Goal: Feedback & Contribution: Contribute content

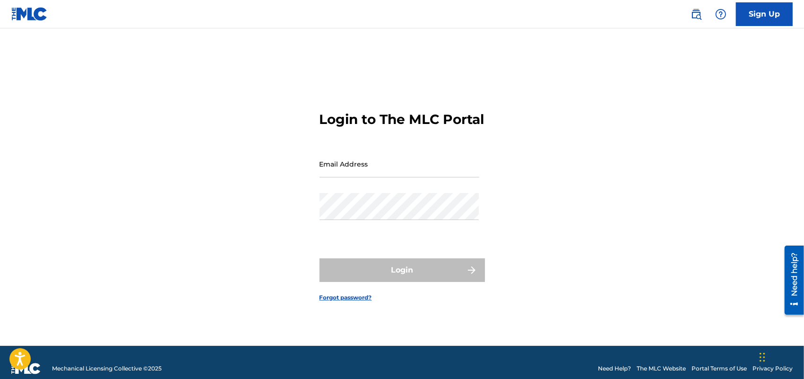
click at [485, 214] on div "Login to The MLC Portal Email Address Password Login Forgot password?" at bounding box center [402, 199] width 662 height 294
click at [377, 177] on input "Email Address" at bounding box center [400, 163] width 160 height 27
type input "[EMAIL_ADDRESS][DOMAIN_NAME]"
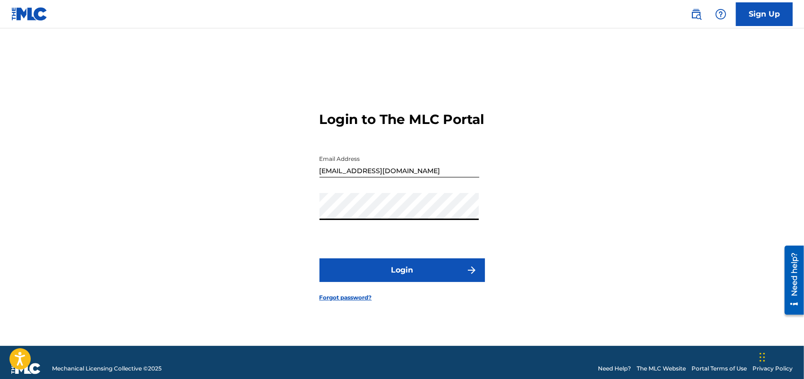
click at [370, 282] on button "Login" at bounding box center [403, 270] width 166 height 24
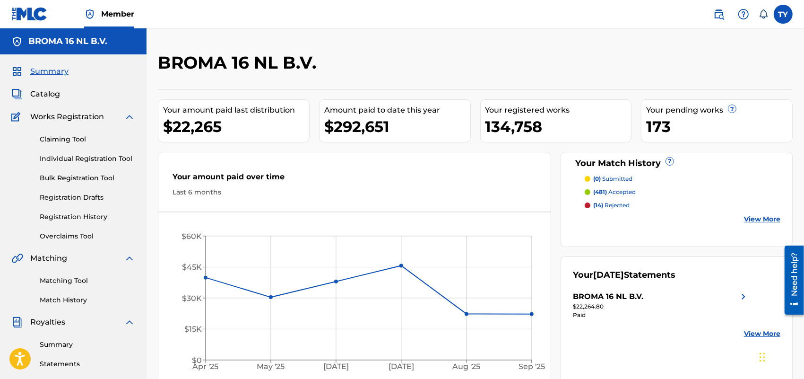
click at [46, 97] on span "Catalog" at bounding box center [45, 93] width 30 height 11
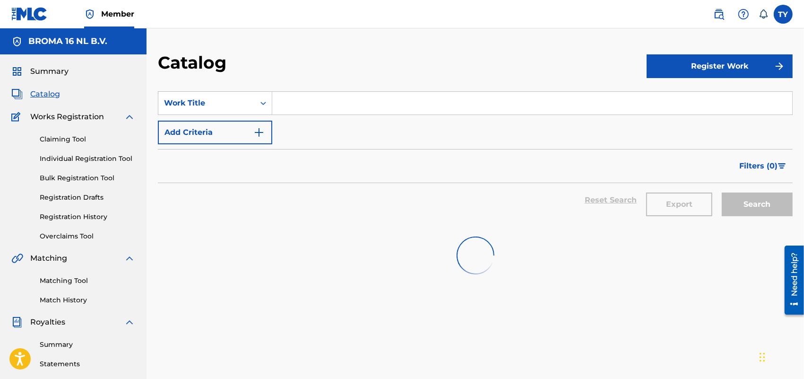
click at [343, 107] on input "Search Form" at bounding box center [532, 103] width 520 height 23
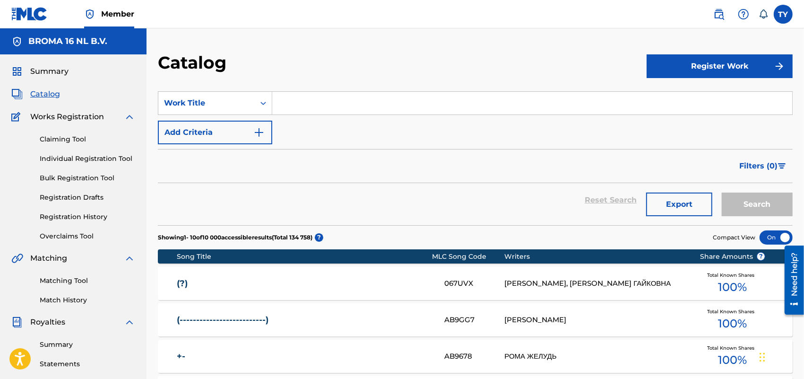
paste input "[PERSON_NAME]"
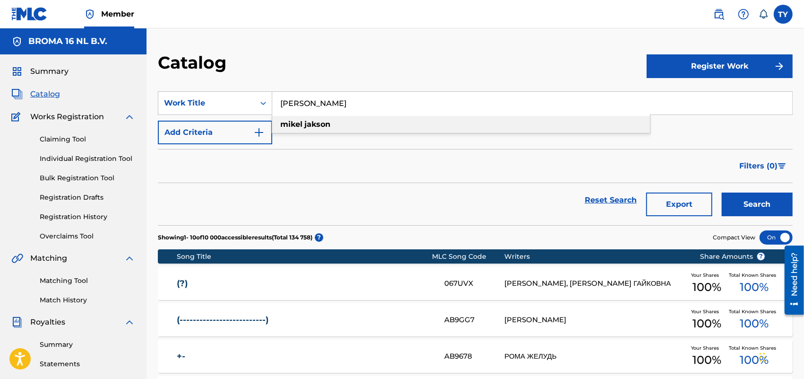
click at [325, 119] on div "[PERSON_NAME]" at bounding box center [461, 124] width 378 height 17
type input "[PERSON_NAME]"
click at [746, 204] on button "Search" at bounding box center [757, 204] width 71 height 24
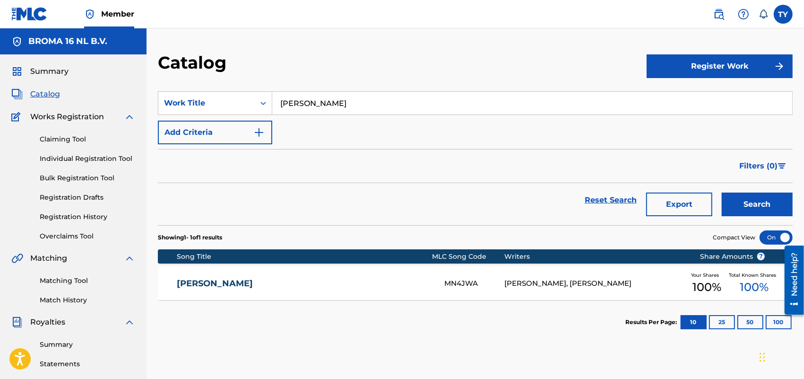
click at [64, 278] on link "Matching Tool" at bounding box center [88, 281] width 96 height 10
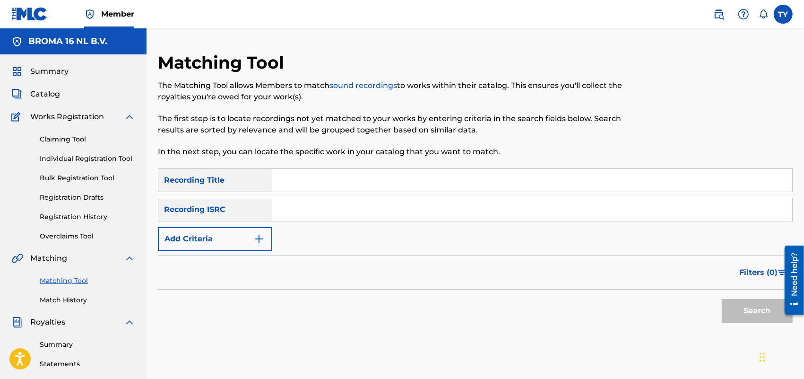
click at [319, 181] on input "Search Form" at bounding box center [532, 180] width 520 height 23
paste input "[PERSON_NAME]"
type input "[PERSON_NAME]"
click at [736, 305] on button "Search" at bounding box center [757, 311] width 71 height 24
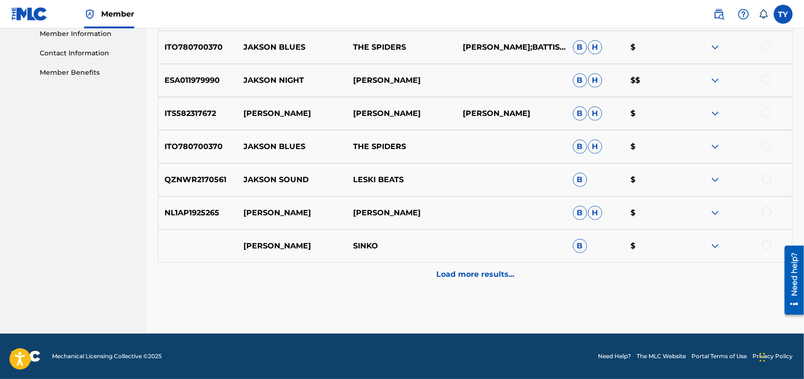
click at [459, 263] on div "Load more results..." at bounding box center [475, 274] width 635 height 24
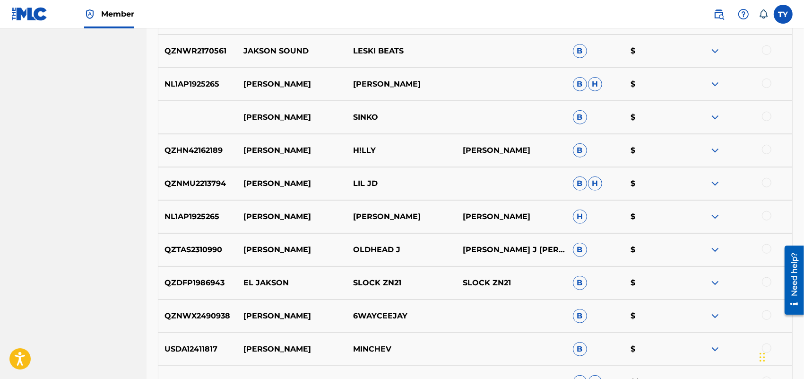
scroll to position [764, 0]
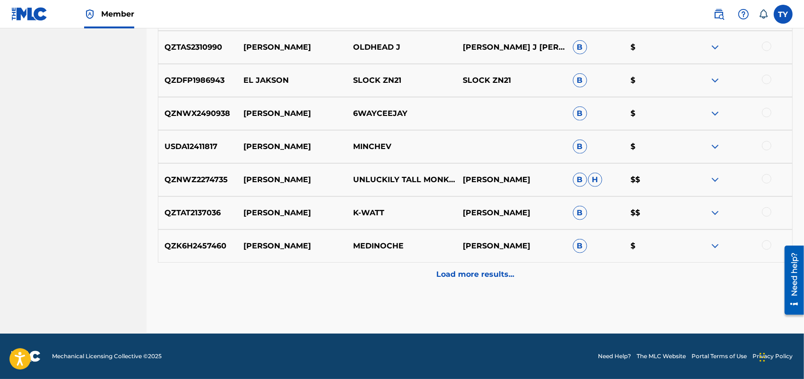
click at [490, 269] on p "Load more results..." at bounding box center [475, 274] width 78 height 11
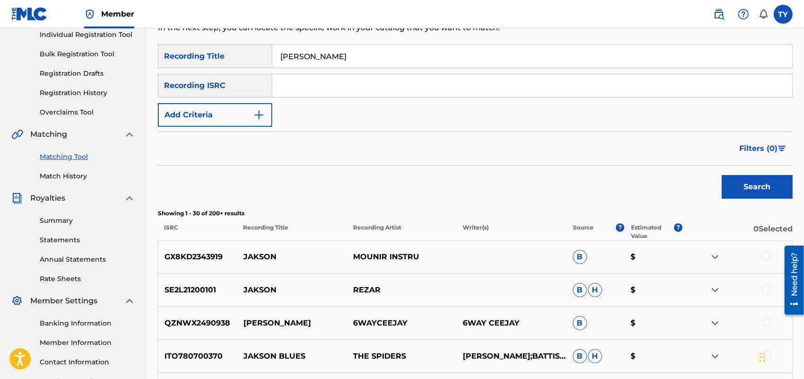
scroll to position [0, 0]
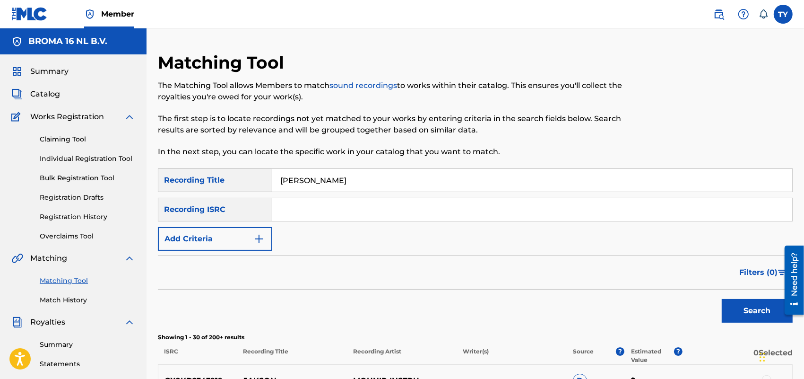
click at [44, 91] on span "Catalog" at bounding box center [45, 93] width 30 height 11
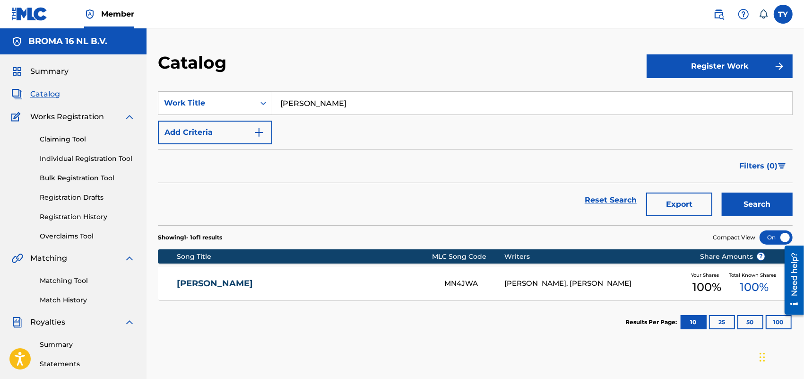
click at [202, 284] on link "[PERSON_NAME]" at bounding box center [304, 283] width 255 height 11
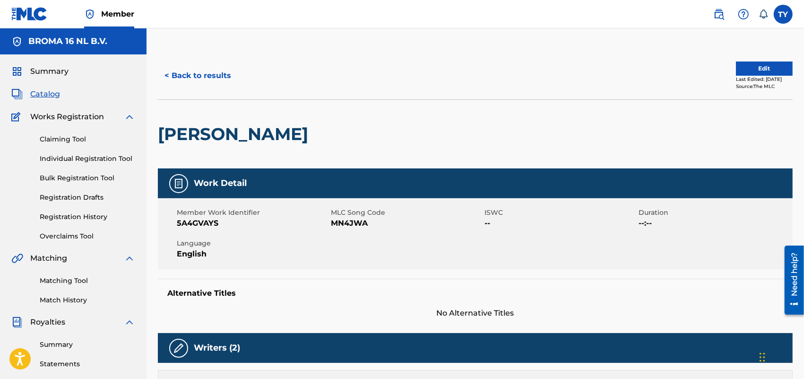
click at [52, 95] on span "Catalog" at bounding box center [45, 93] width 30 height 11
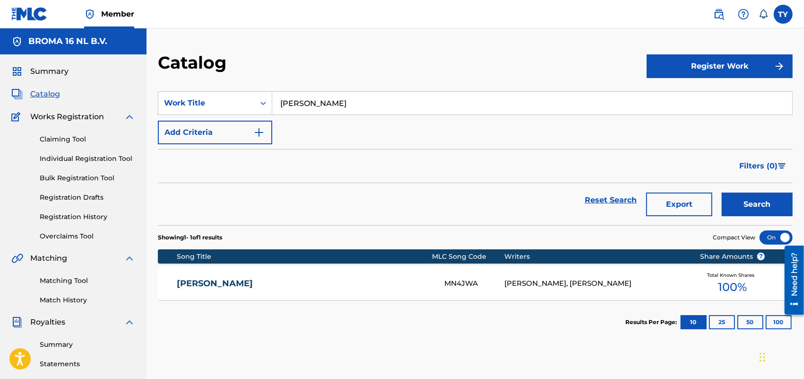
click at [347, 100] on input "[PERSON_NAME]" at bounding box center [532, 103] width 520 height 23
click at [346, 100] on input "[PERSON_NAME]" at bounding box center [532, 103] width 520 height 23
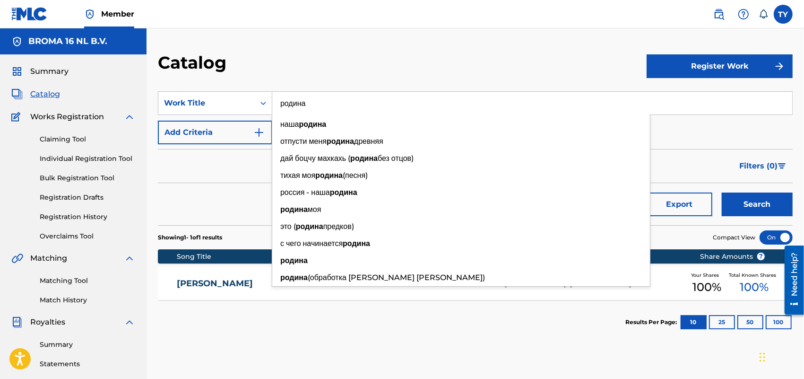
type input "родина"
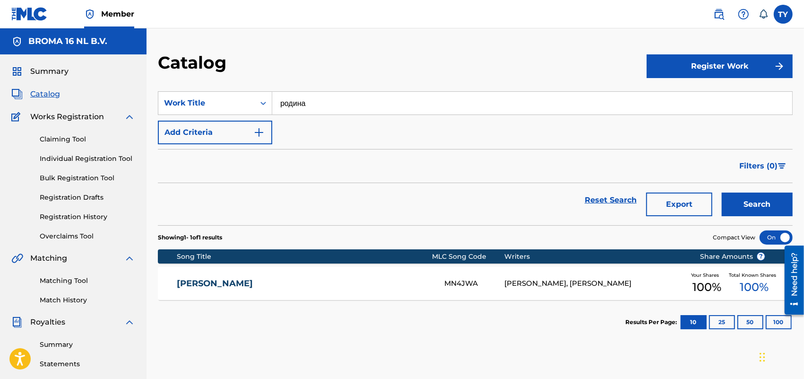
click at [384, 53] on div "Catalog" at bounding box center [402, 66] width 489 height 28
click at [768, 202] on button "Search" at bounding box center [757, 204] width 71 height 24
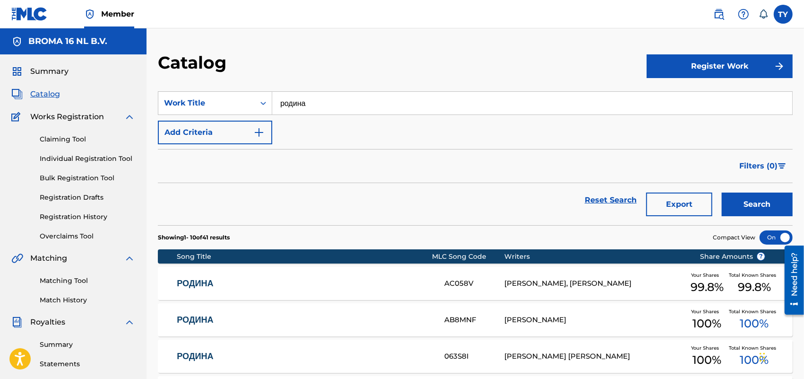
click at [249, 129] on button "Add Criteria" at bounding box center [215, 133] width 114 height 24
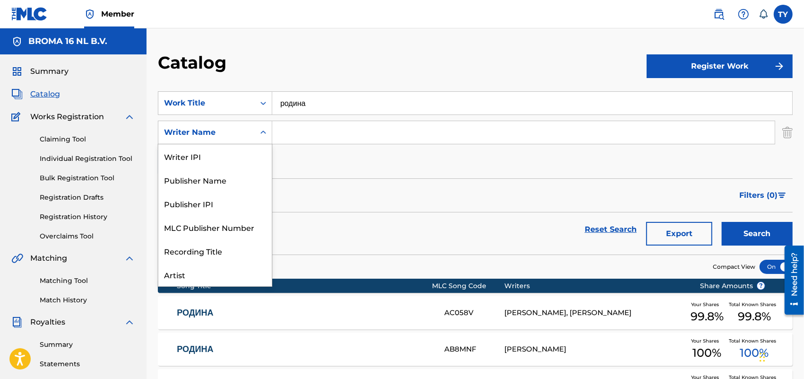
click at [240, 129] on div "Writer Name" at bounding box center [206, 132] width 85 height 11
click at [318, 131] on input "Search Form" at bounding box center [523, 132] width 503 height 23
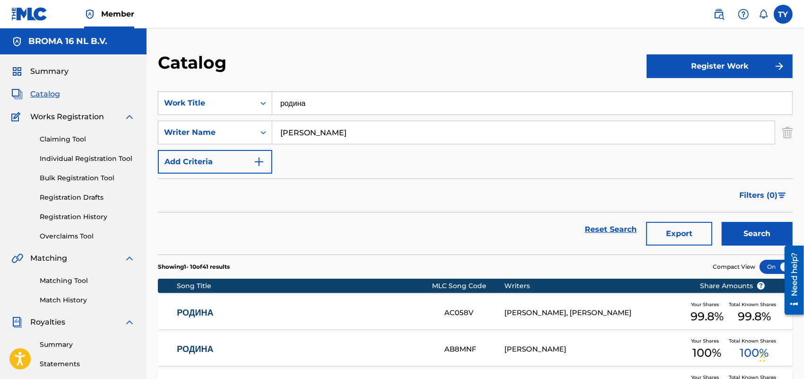
type input "[PERSON_NAME]"
click at [738, 236] on button "Search" at bounding box center [757, 234] width 71 height 24
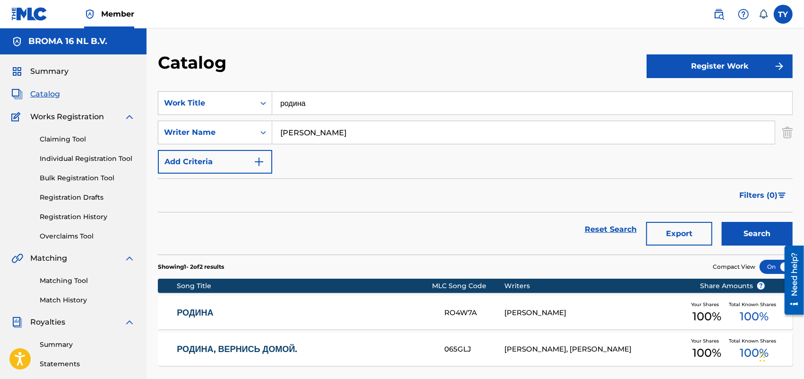
click at [784, 133] on img "Search Form" at bounding box center [788, 133] width 10 height 24
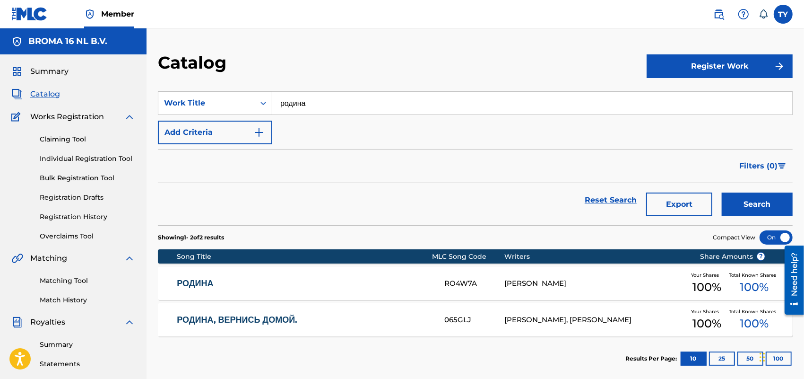
click at [338, 100] on input "родина" at bounding box center [532, 103] width 520 height 23
click at [722, 192] on button "Search" at bounding box center [757, 204] width 71 height 24
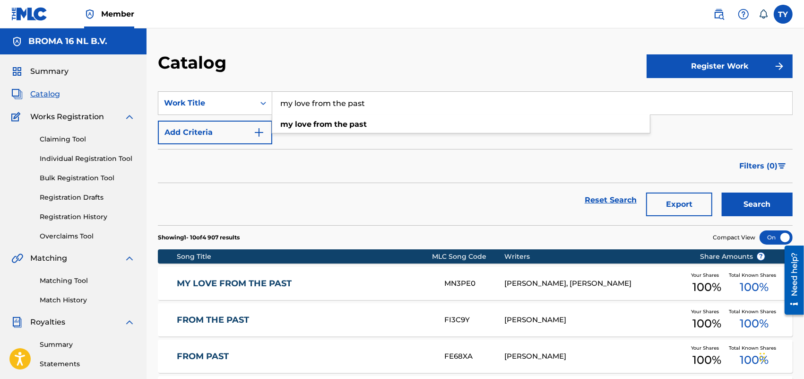
click at [319, 98] on input "my love from the past" at bounding box center [532, 103] width 520 height 23
paste input "Ты засадишь"
type input "Ты засадишь"
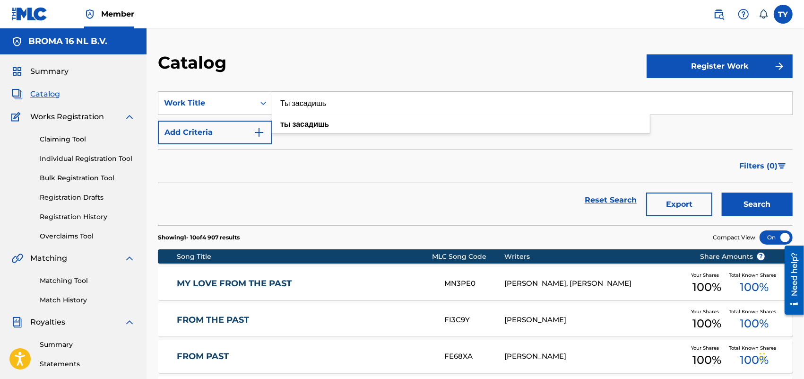
click at [579, 163] on div "Filters ( 0 )" at bounding box center [475, 166] width 635 height 34
click at [752, 206] on button "Search" at bounding box center [757, 204] width 71 height 24
click at [63, 278] on link "Matching Tool" at bounding box center [88, 281] width 96 height 10
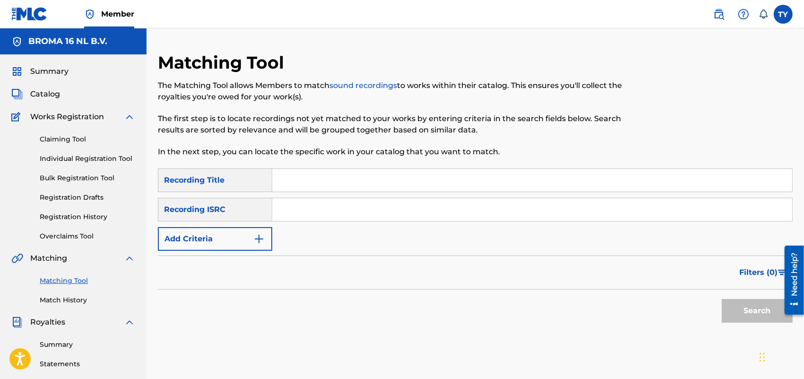
click at [289, 176] on input "Search Form" at bounding box center [532, 180] width 520 height 23
paste input "Ты засадишь"
type input "Ты засадишь"
click at [737, 308] on button "Search" at bounding box center [757, 311] width 71 height 24
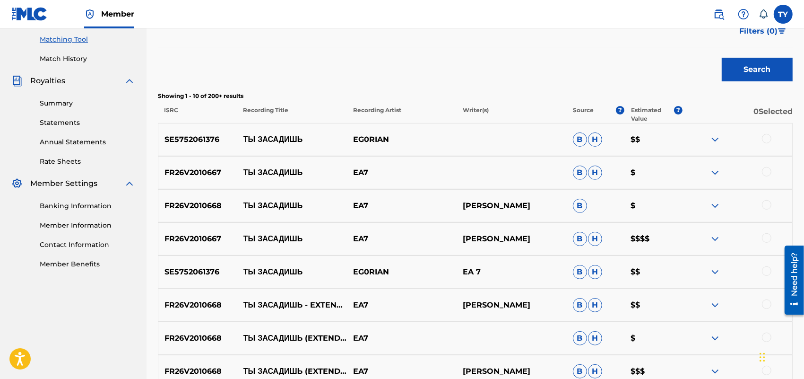
scroll to position [59, 0]
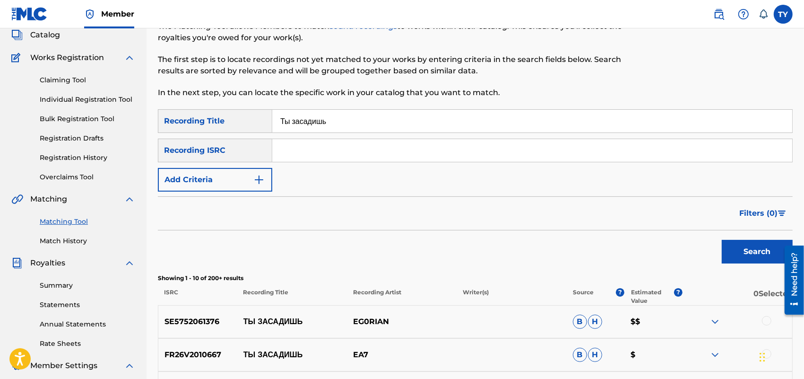
click at [760, 218] on span "Filters ( 0 )" at bounding box center [759, 213] width 38 height 11
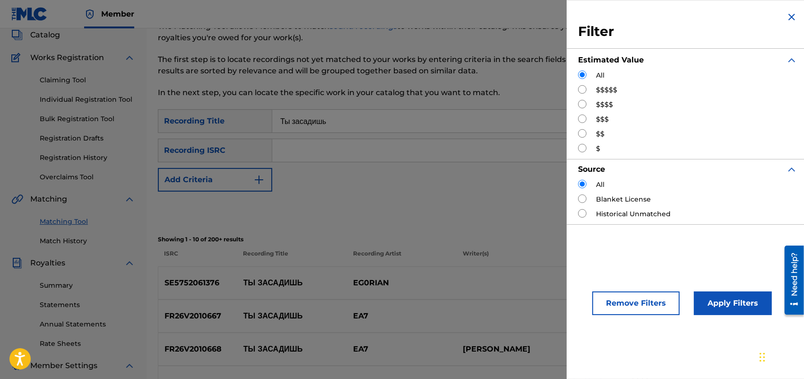
click at [580, 88] on input "Search Form" at bounding box center [582, 89] width 9 height 9
radio input "true"
click at [722, 310] on button "Apply Filters" at bounding box center [733, 303] width 78 height 24
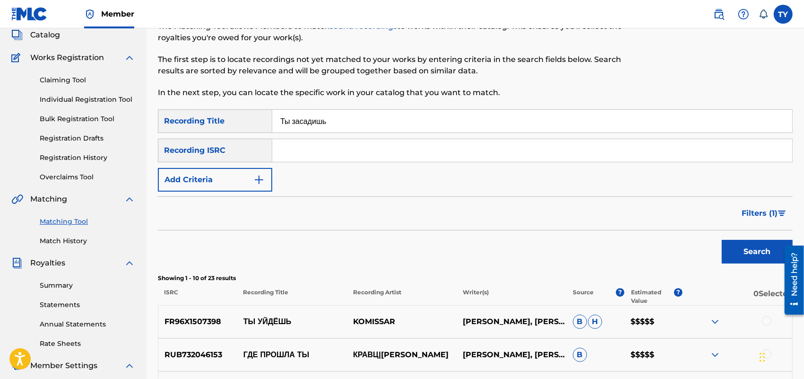
click at [760, 214] on span "Filters ( 1 )" at bounding box center [760, 213] width 36 height 11
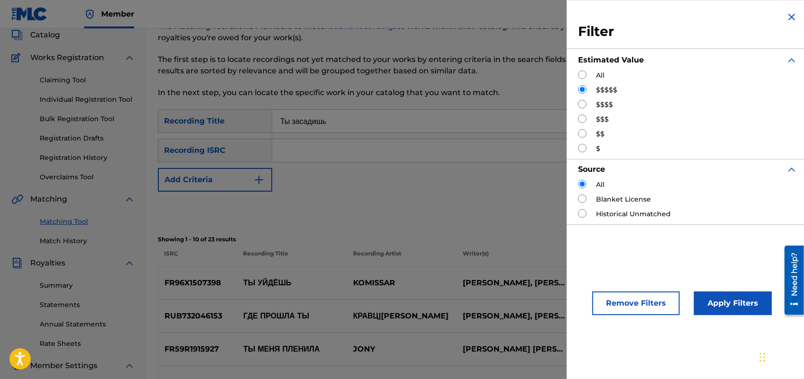
click at [585, 102] on input "Search Form" at bounding box center [582, 104] width 9 height 9
radio input "true"
click at [731, 292] on button "Apply Filters" at bounding box center [733, 303] width 78 height 24
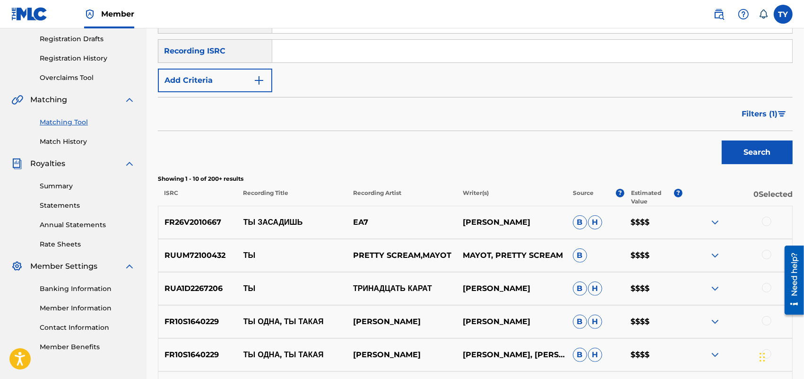
scroll to position [177, 0]
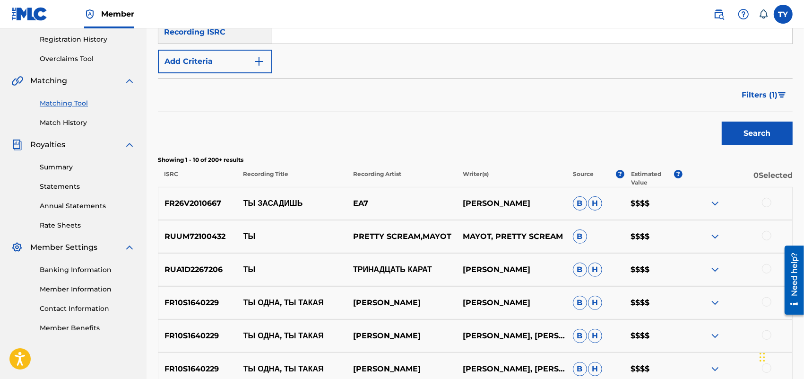
click at [772, 97] on span "Filters ( 1 )" at bounding box center [760, 94] width 36 height 11
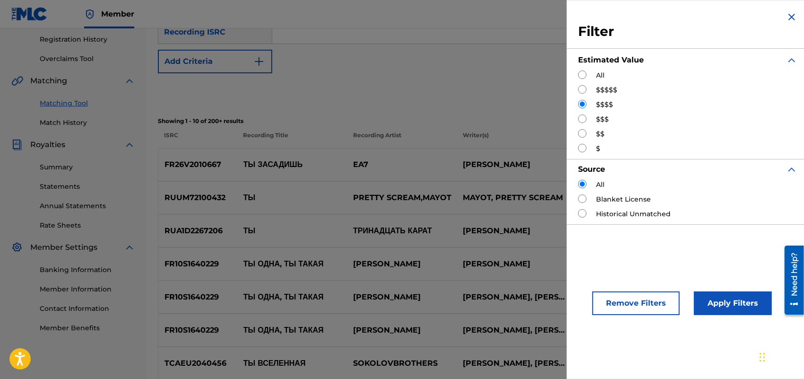
click at [576, 123] on div "Filter Estimated Value All $$$$$ $$$$ $$$ $$ $ Source All Blanket License Histo…" at bounding box center [688, 118] width 242 height 236
click at [582, 122] on input "Search Form" at bounding box center [582, 118] width 9 height 9
radio input "true"
click at [734, 308] on button "Apply Filters" at bounding box center [733, 303] width 78 height 24
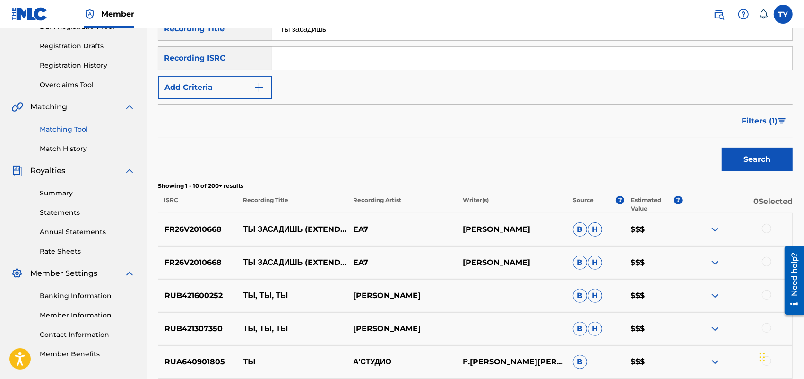
scroll to position [0, 0]
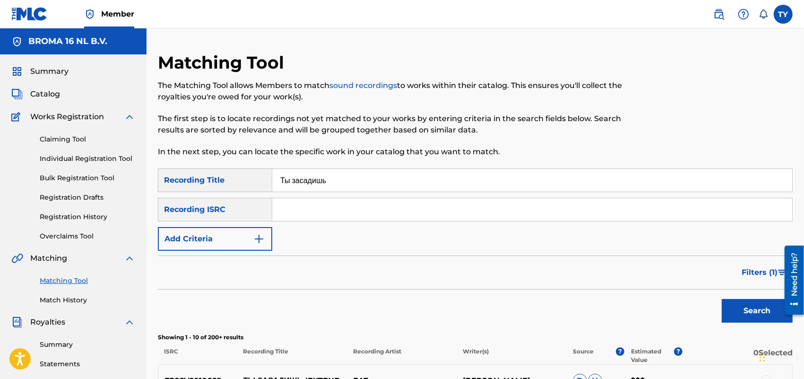
click at [46, 95] on span "Catalog" at bounding box center [45, 93] width 30 height 11
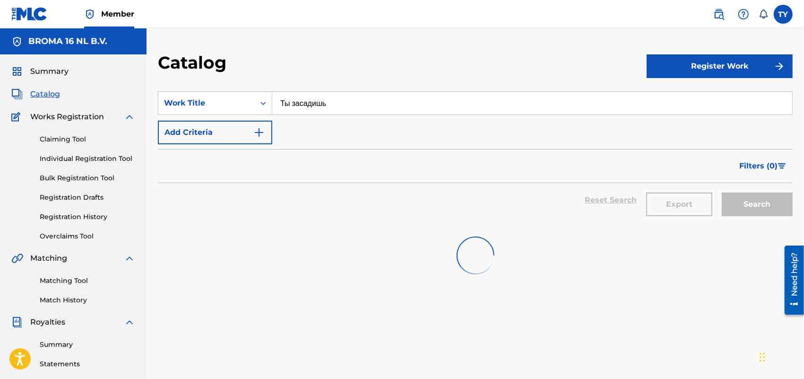
click at [344, 108] on input "Ты засадишь" at bounding box center [532, 103] width 520 height 23
paste input "тицы на тополе"
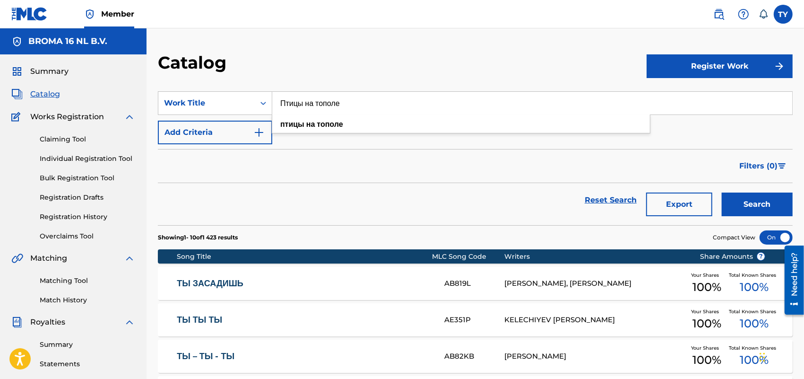
type input "Птицы на тополе"
click at [765, 205] on button "Search" at bounding box center [757, 204] width 71 height 24
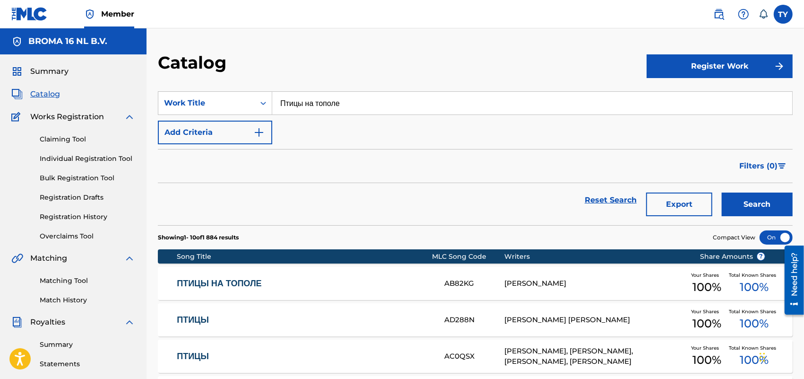
click at [88, 175] on link "Bulk Registration Tool" at bounding box center [88, 178] width 96 height 10
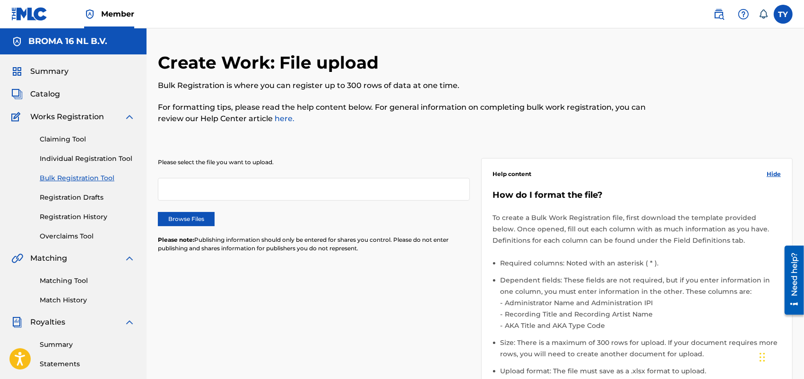
click at [179, 221] on label "Browse Files" at bounding box center [186, 219] width 57 height 14
click at [0, 0] on input "Browse Files" at bounding box center [0, 0] width 0 height 0
click at [775, 171] on span "Hide" at bounding box center [774, 174] width 14 height 9
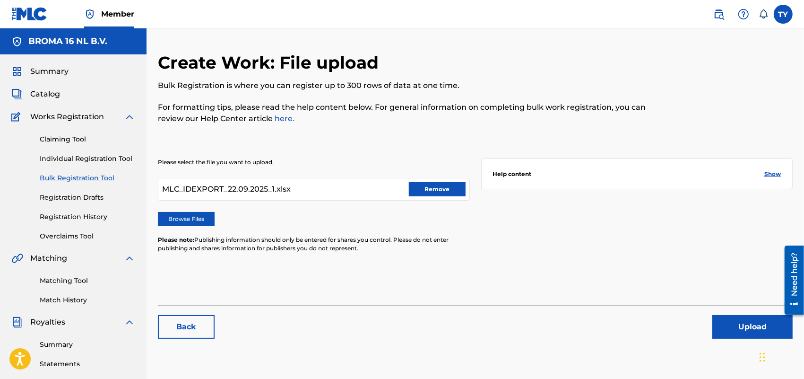
click at [750, 324] on button "Upload" at bounding box center [753, 327] width 80 height 24
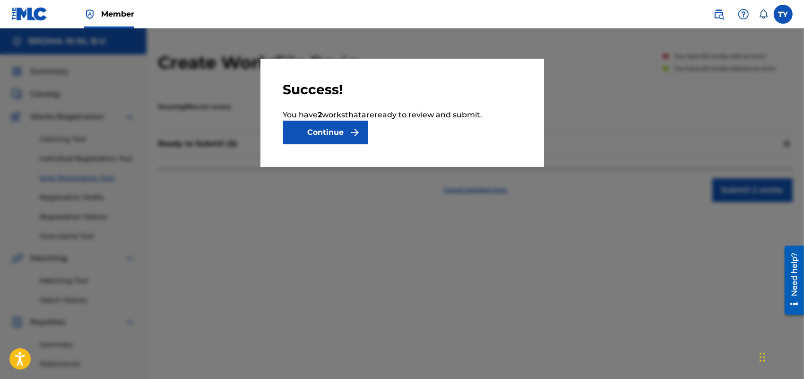
click at [306, 126] on button "Continue" at bounding box center [325, 133] width 85 height 24
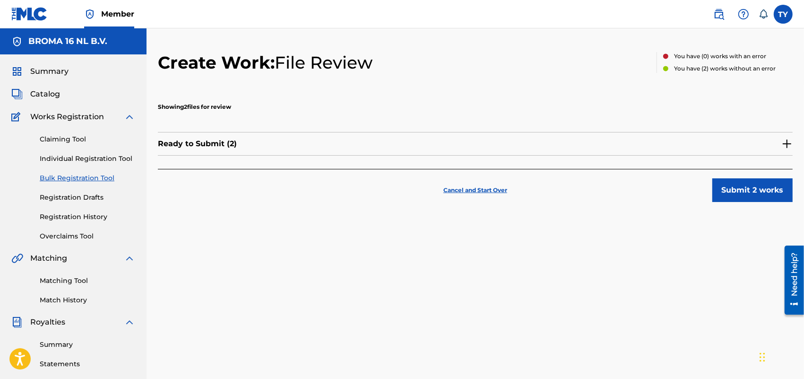
click at [732, 192] on button "Submit 2 works" at bounding box center [753, 190] width 80 height 24
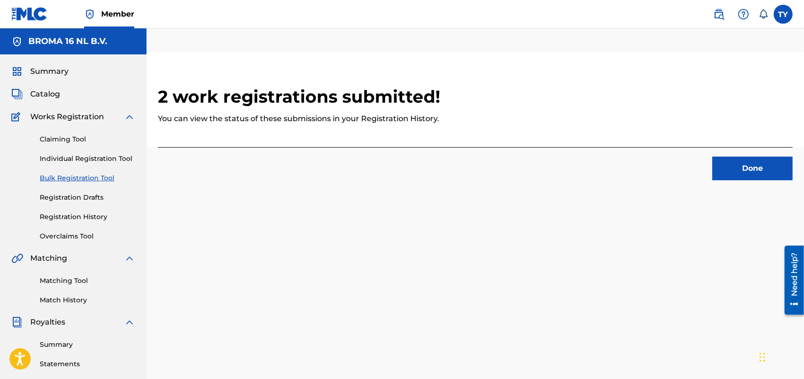
click at [731, 166] on button "Done" at bounding box center [753, 169] width 80 height 24
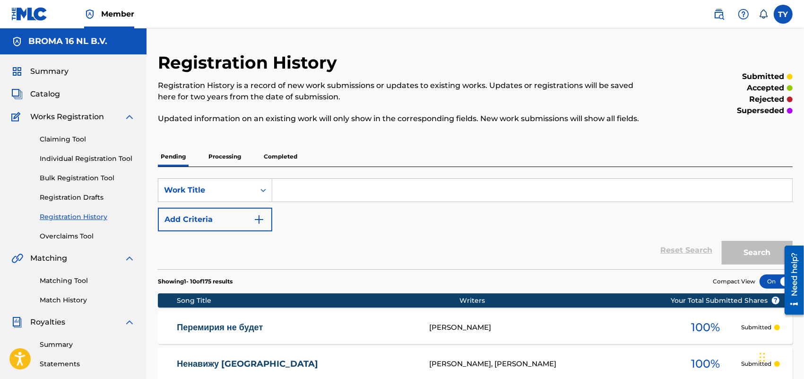
click at [67, 179] on link "Bulk Registration Tool" at bounding box center [88, 178] width 96 height 10
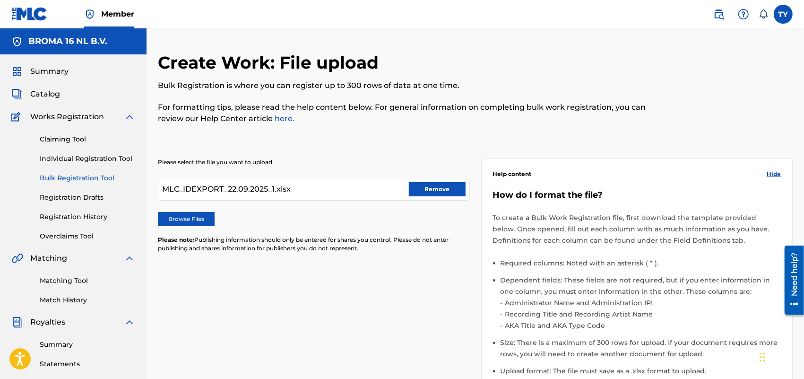
click at [435, 192] on button "Remove" at bounding box center [437, 189] width 57 height 14
click at [200, 220] on label "Browse Files" at bounding box center [186, 219] width 57 height 14
click at [0, 0] on input "Browse Files" at bounding box center [0, 0] width 0 height 0
click at [776, 171] on span "Hide" at bounding box center [774, 174] width 14 height 9
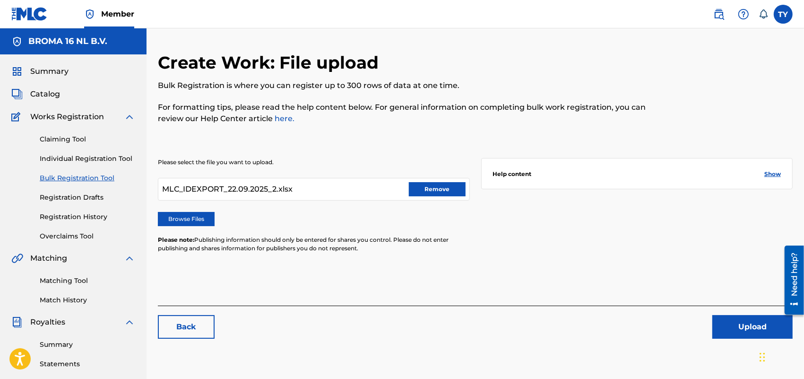
click at [750, 325] on button "Upload" at bounding box center [753, 327] width 80 height 24
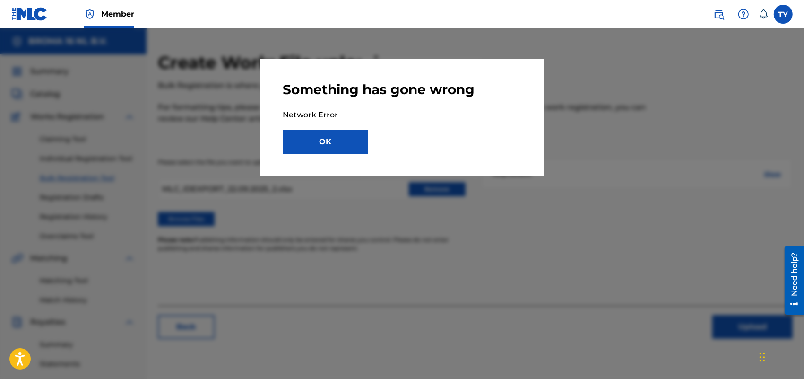
click at [325, 143] on button "OK" at bounding box center [325, 142] width 85 height 24
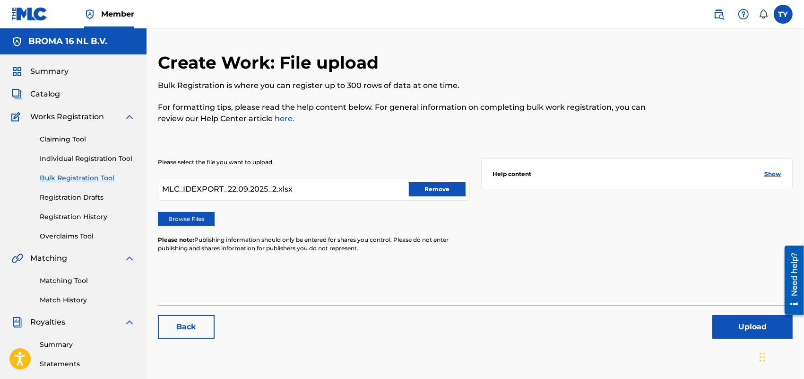
click at [61, 159] on link "Individual Registration Tool" at bounding box center [88, 159] width 96 height 10
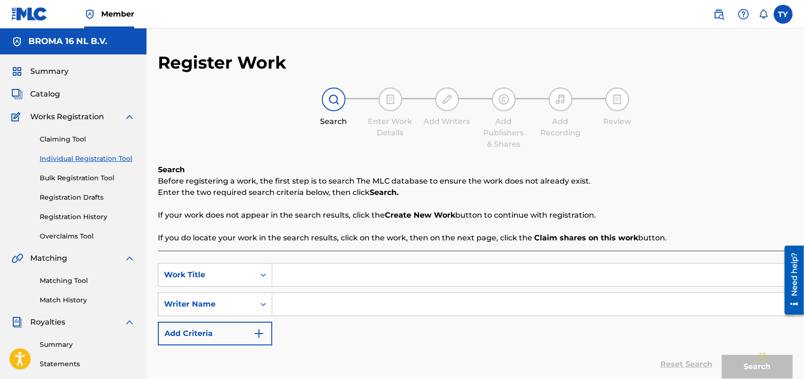
click at [100, 176] on link "Bulk Registration Tool" at bounding box center [88, 178] width 96 height 10
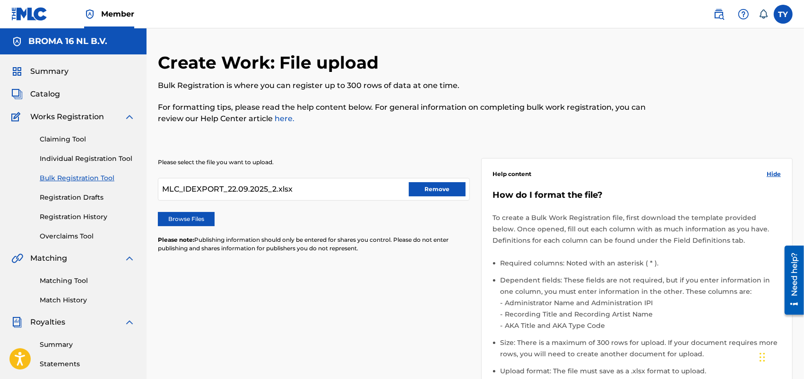
click at [445, 192] on button "Remove" at bounding box center [437, 189] width 57 height 14
click at [209, 218] on label "Browse Files" at bounding box center [186, 219] width 57 height 14
click at [0, 0] on input "Browse Files" at bounding box center [0, 0] width 0 height 0
click at [767, 174] on div "Help content Hide" at bounding box center [637, 174] width 288 height 9
click at [771, 173] on span "Hide" at bounding box center [774, 174] width 14 height 9
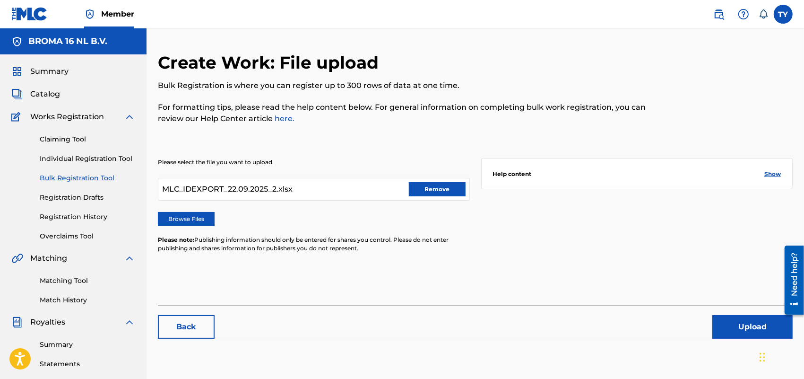
click at [732, 317] on button "Upload" at bounding box center [753, 327] width 80 height 24
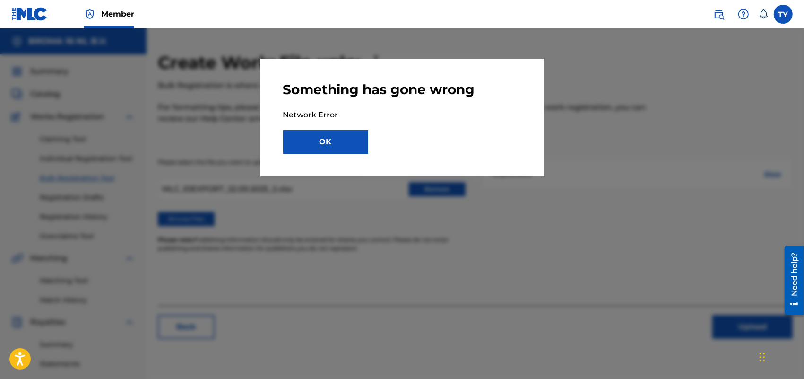
click at [355, 147] on button "OK" at bounding box center [325, 142] width 85 height 24
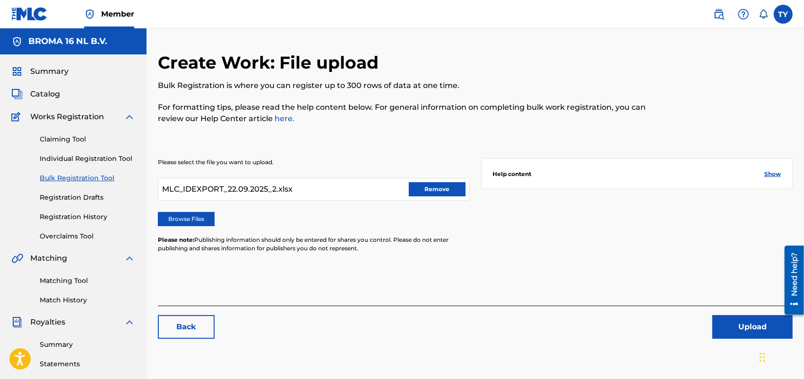
click at [426, 192] on button "Remove" at bounding box center [437, 189] width 57 height 14
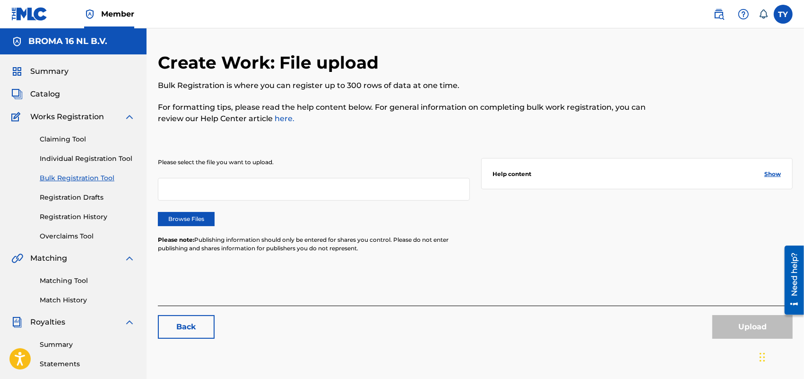
click at [180, 216] on label "Browse Files" at bounding box center [186, 219] width 57 height 14
click at [0, 0] on input "Browse Files" at bounding box center [0, 0] width 0 height 0
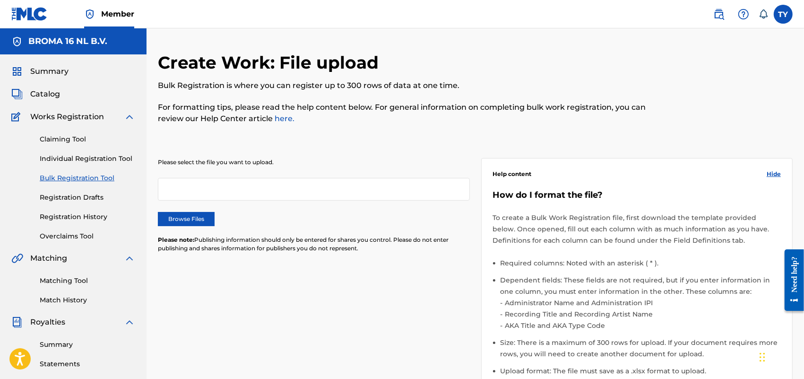
click at [81, 176] on link "Bulk Registration Tool" at bounding box center [88, 178] width 96 height 10
click at [184, 190] on div at bounding box center [314, 189] width 312 height 23
click at [176, 219] on label "Browse Files" at bounding box center [186, 219] width 57 height 14
click at [0, 0] on input "Browse Files" at bounding box center [0, 0] width 0 height 0
click at [775, 171] on span "Hide" at bounding box center [774, 174] width 14 height 9
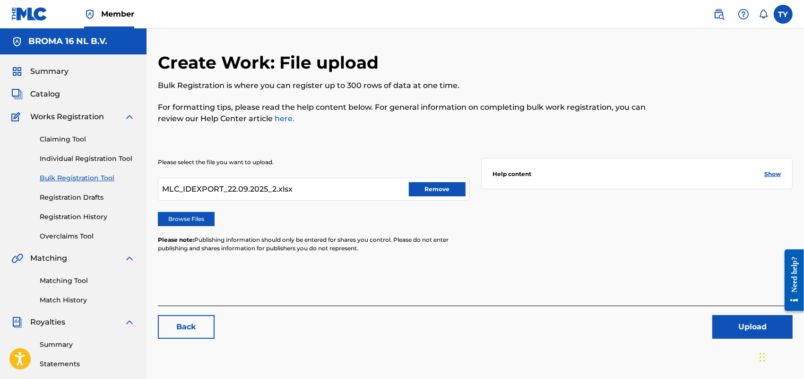
click at [750, 325] on button "Upload" at bounding box center [753, 327] width 80 height 24
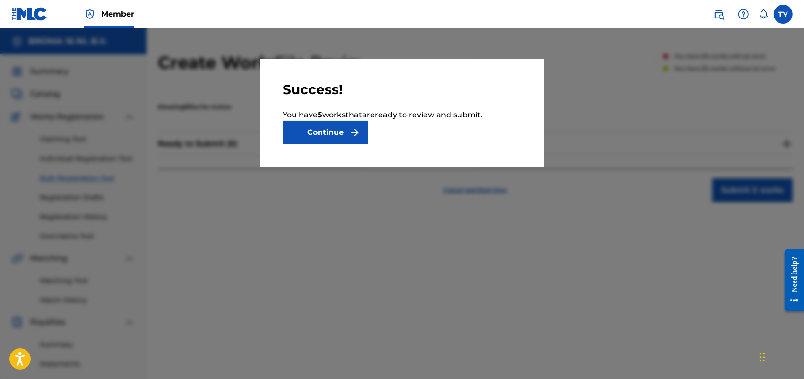
click at [317, 135] on button "Continue" at bounding box center [325, 133] width 85 height 24
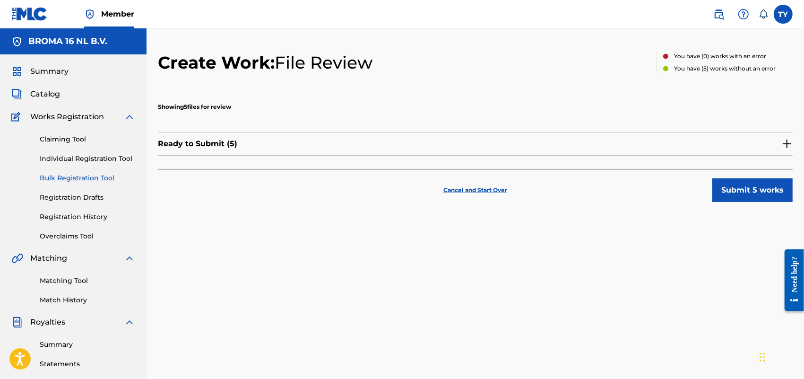
click at [718, 184] on button "Submit 5 works" at bounding box center [753, 190] width 80 height 24
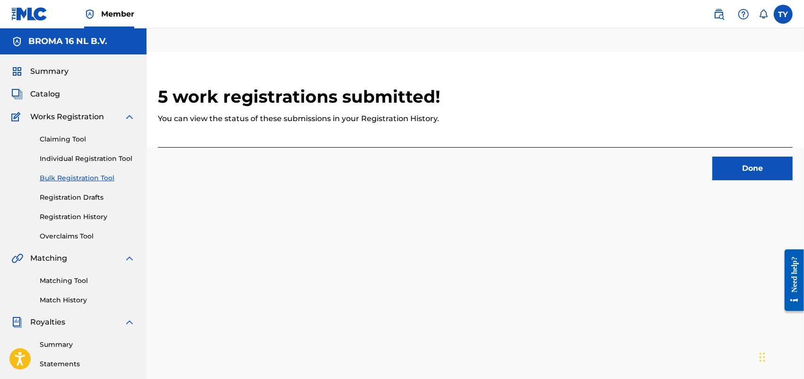
click at [740, 164] on button "Done" at bounding box center [753, 169] width 80 height 24
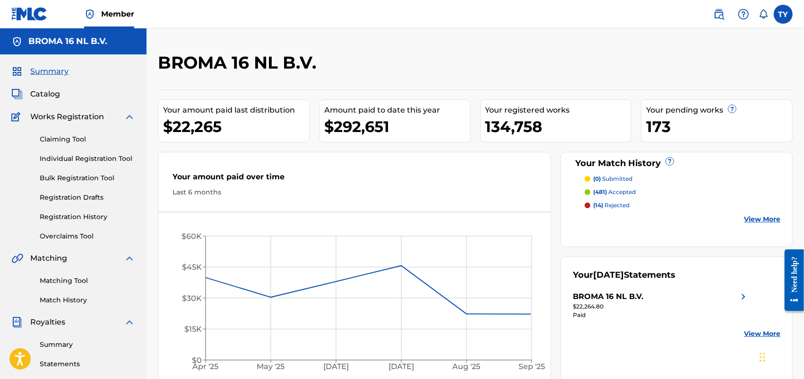
click at [57, 175] on link "Bulk Registration Tool" at bounding box center [88, 178] width 96 height 10
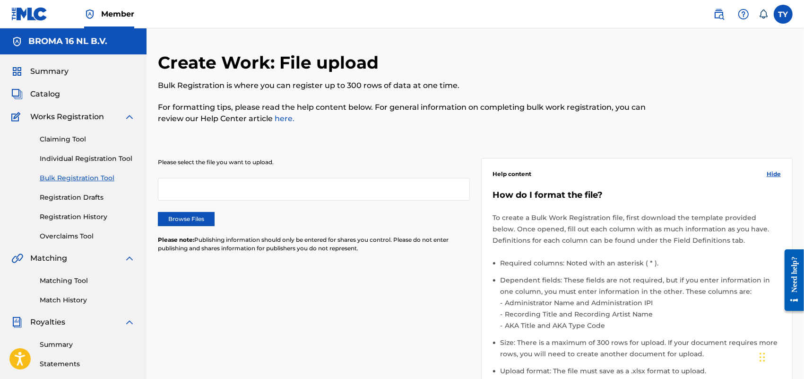
click at [178, 212] on label "Browse Files" at bounding box center [186, 219] width 57 height 14
click at [0, 0] on input "Browse Files" at bounding box center [0, 0] width 0 height 0
click at [777, 173] on span "Hide" at bounding box center [774, 174] width 14 height 9
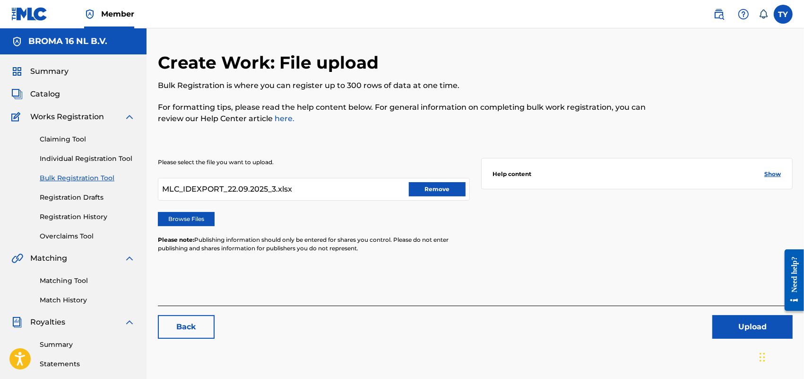
click at [735, 333] on button "Upload" at bounding box center [753, 327] width 80 height 24
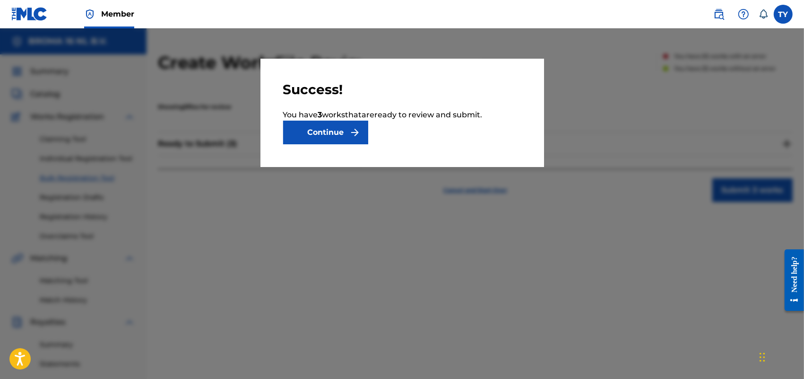
drag, startPoint x: 310, startPoint y: 135, endPoint x: 339, endPoint y: 135, distance: 28.8
click at [310, 135] on button "Continue" at bounding box center [325, 133] width 85 height 24
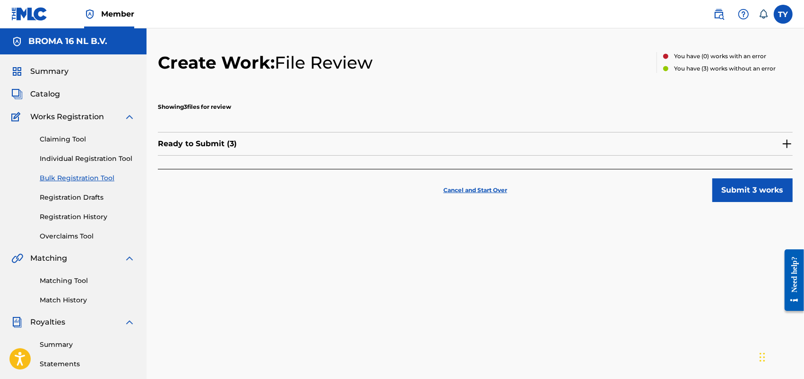
click at [753, 192] on button "Submit 3 works" at bounding box center [753, 190] width 80 height 24
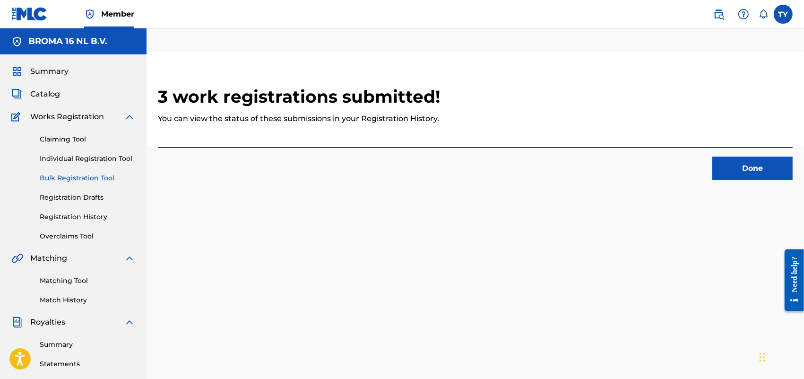
click at [760, 171] on button "Done" at bounding box center [753, 169] width 80 height 24
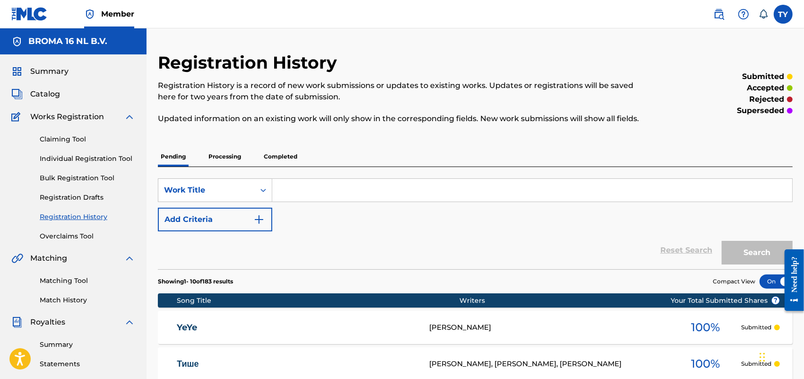
click at [68, 180] on link "Bulk Registration Tool" at bounding box center [88, 178] width 96 height 10
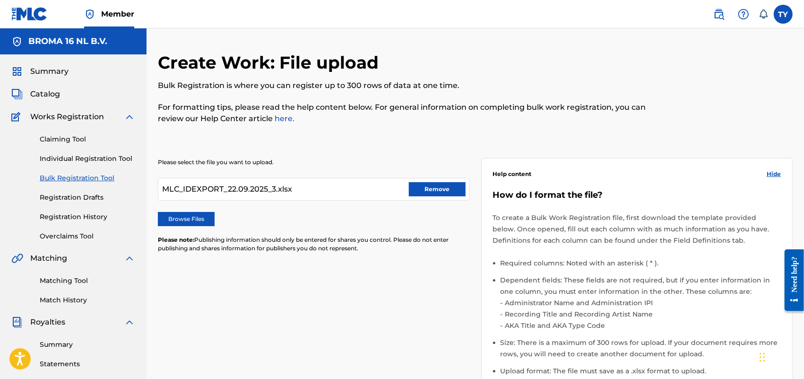
click at [772, 178] on div "Help content Hide How do I format the file? To create a Bulk Work Registration …" at bounding box center [637, 297] width 312 height 279
click at [771, 171] on span "Hide" at bounding box center [774, 174] width 14 height 9
